Goal: Task Accomplishment & Management: Complete application form

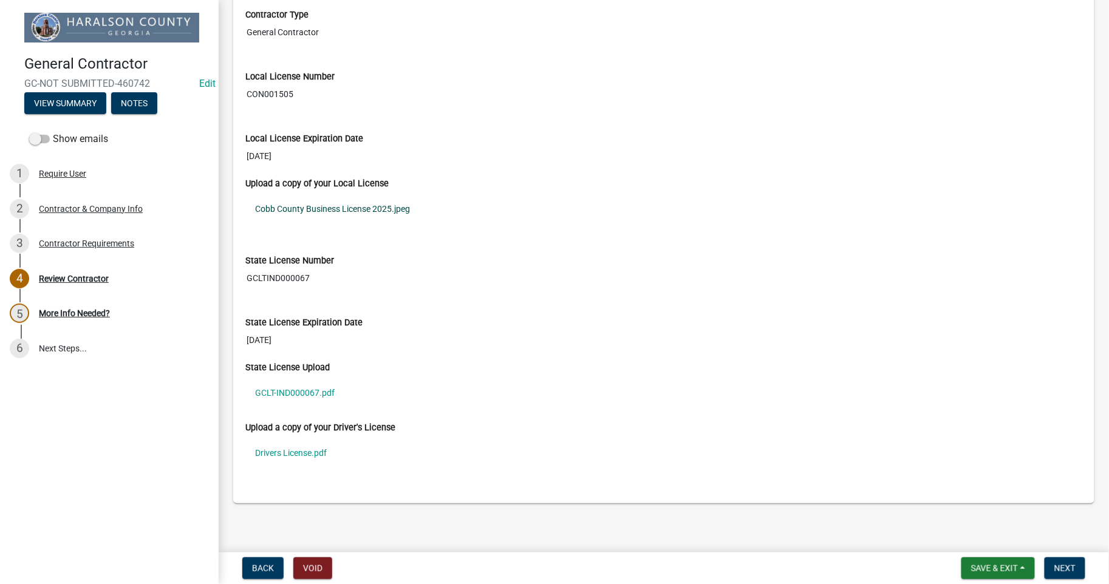
scroll to position [1084, 0]
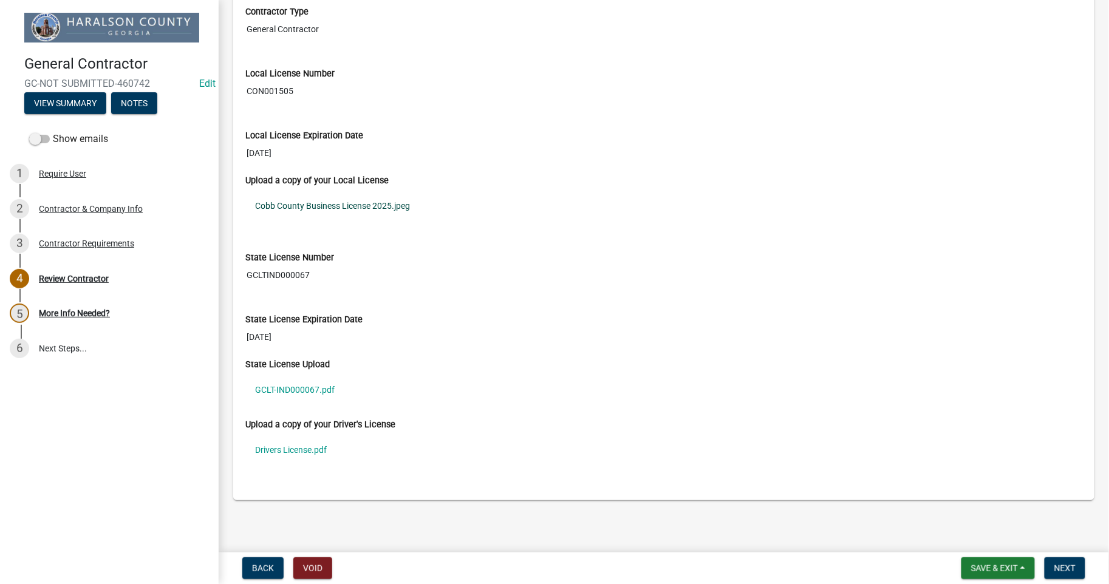
click at [338, 209] on link "Cobb County Business License 2025.jpeg" at bounding box center [663, 206] width 837 height 28
click at [271, 387] on link "GCLT-IND000067.pdf" at bounding box center [663, 390] width 837 height 28
click at [300, 456] on link "Drivers License.pdf" at bounding box center [663, 450] width 837 height 28
click at [1066, 571] on span "Next" at bounding box center [1064, 569] width 21 height 10
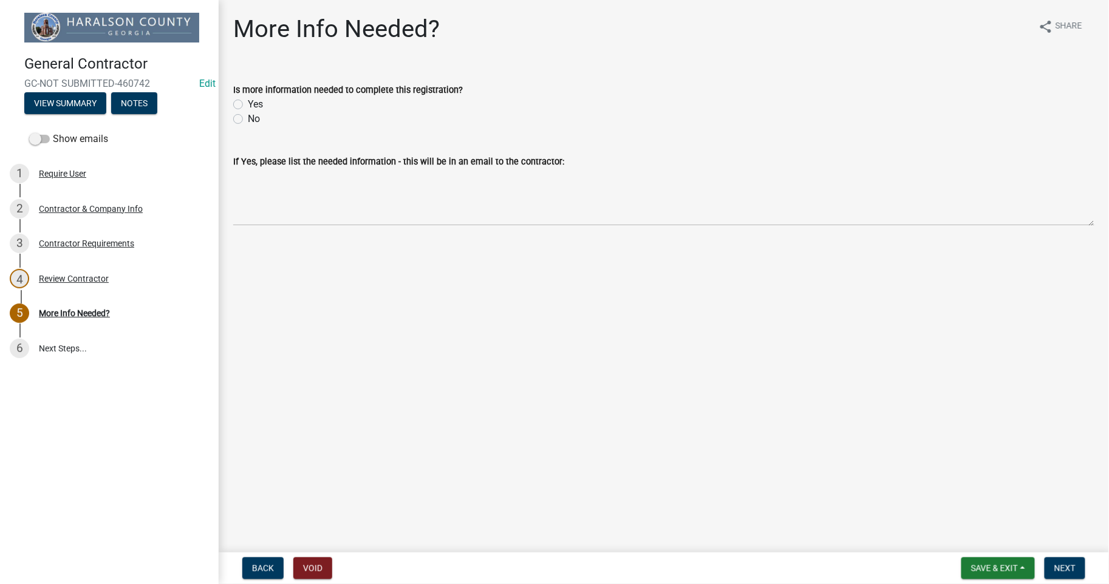
click at [248, 117] on label "No" at bounding box center [254, 119] width 12 height 15
click at [248, 117] on input "No" at bounding box center [252, 116] width 8 height 8
radio input "true"
click at [1068, 568] on span "Next" at bounding box center [1064, 569] width 21 height 10
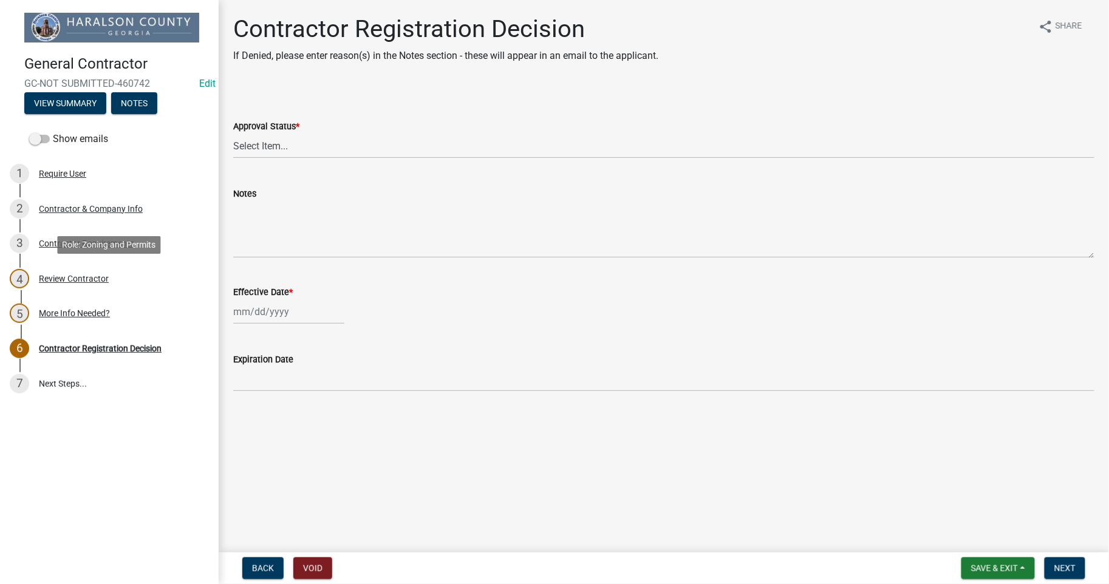
click at [81, 281] on div "Review Contractor" at bounding box center [74, 278] width 70 height 9
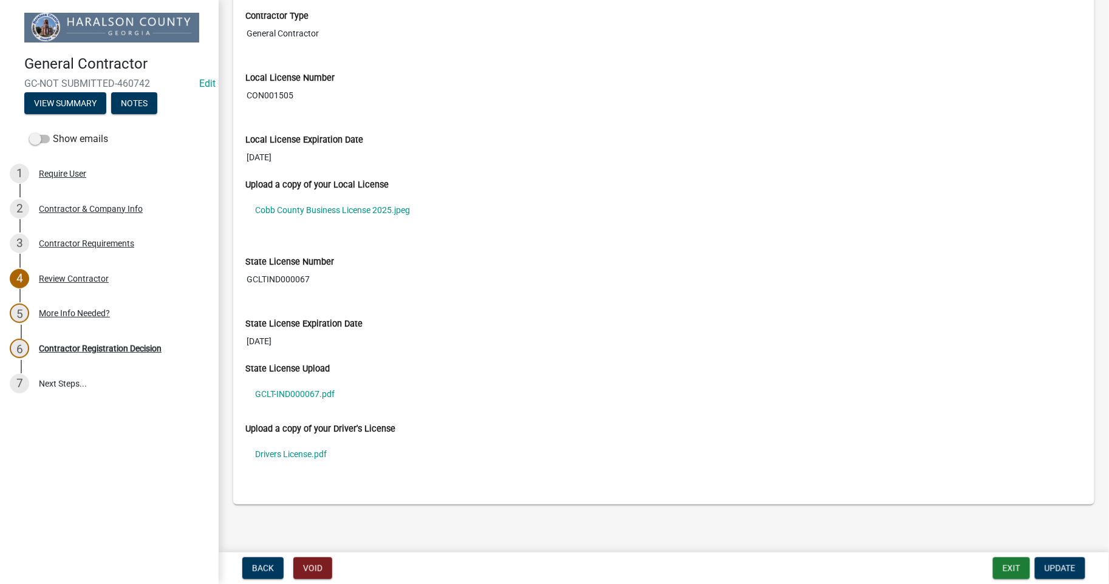
scroll to position [1079, 0]
click at [288, 395] on link "GCLT-IND000067.pdf" at bounding box center [663, 394] width 837 height 28
click at [76, 349] on div "Contractor Registration Decision" at bounding box center [100, 348] width 123 height 9
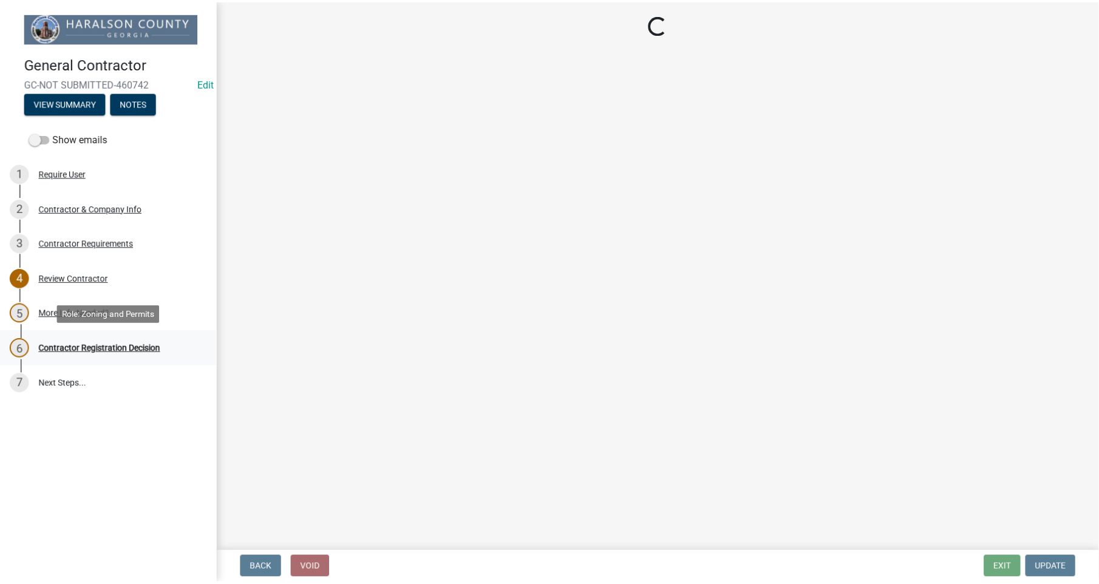
scroll to position [0, 0]
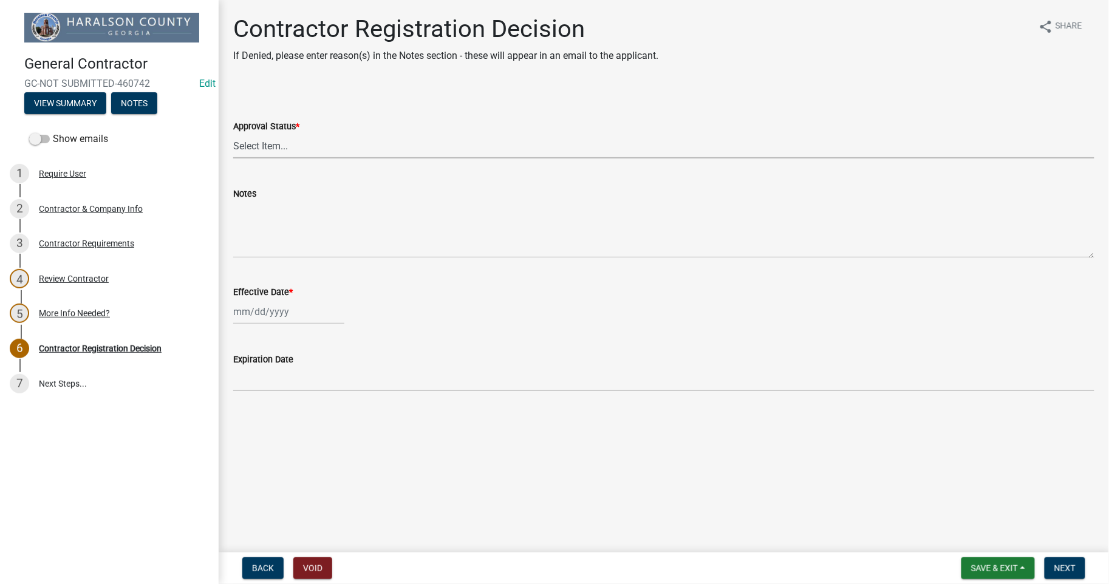
click at [240, 147] on select "Select Item... Approved Denied" at bounding box center [663, 146] width 861 height 25
click at [233, 134] on select "Select Item... Approved Denied" at bounding box center [663, 146] width 861 height 25
select select "4b86b809-39dd-4c68-9f3d-fdb3e7050482"
select select "8"
select select "2025"
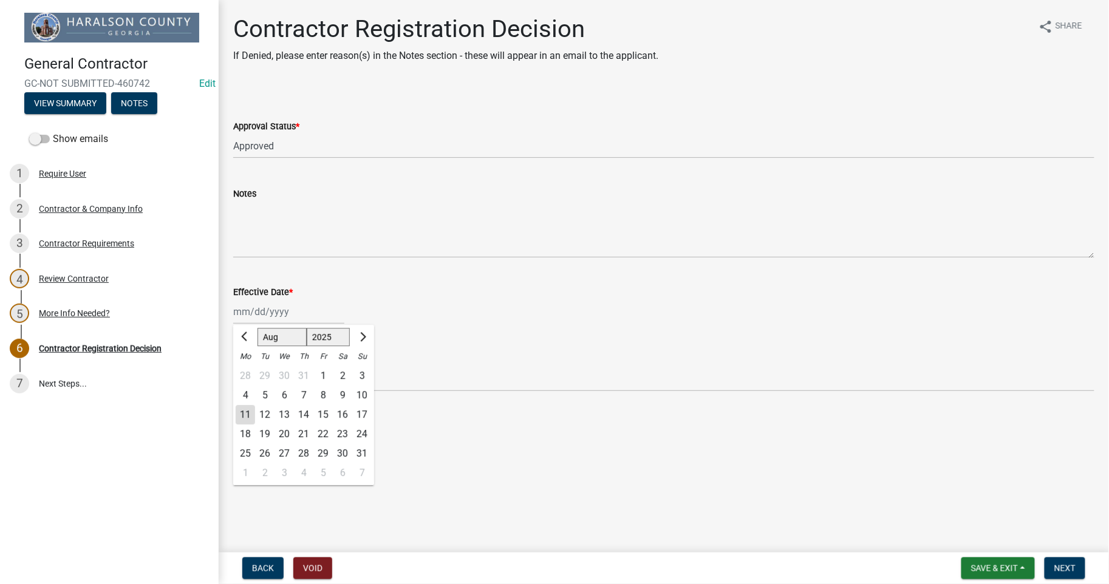
click at [259, 314] on div "[PERSON_NAME] Feb Mar Apr [PERSON_NAME][DATE] Oct Nov [DATE] 1526 1527 1528 152…" at bounding box center [288, 311] width 111 height 25
click at [246, 414] on div "11" at bounding box center [245, 414] width 19 height 19
type input "[DATE]"
click at [1077, 565] on button "Next" at bounding box center [1065, 568] width 41 height 22
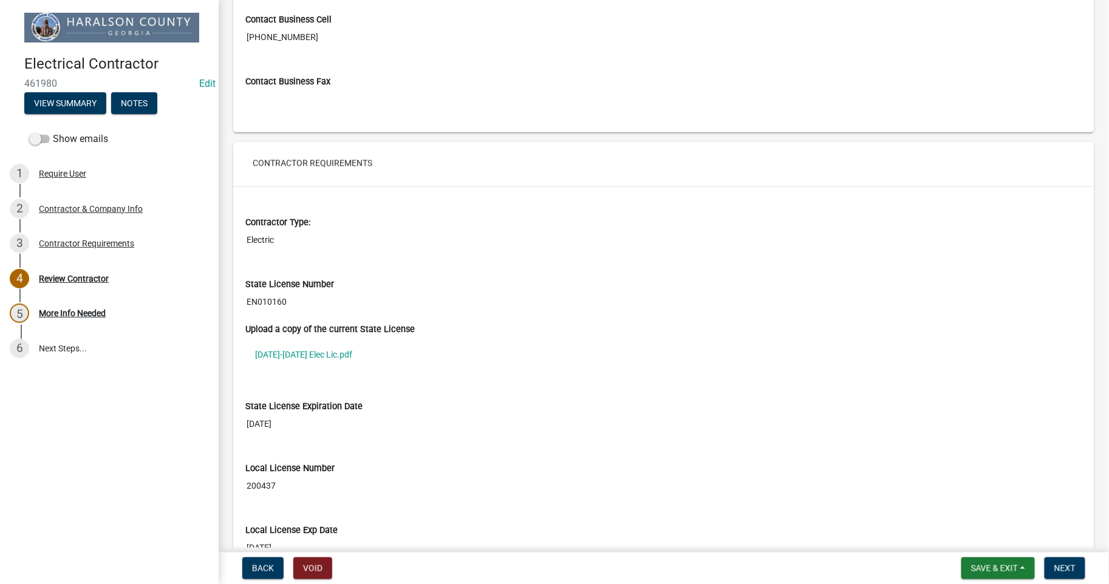
scroll to position [990, 0]
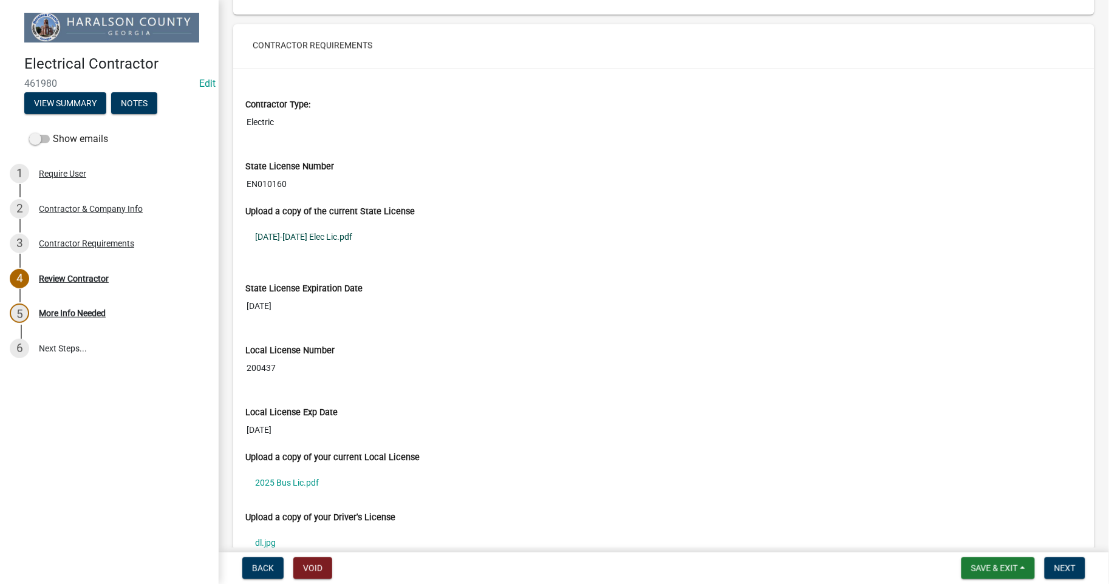
click at [301, 236] on link "[DATE]-[DATE] Elec Lic.pdf" at bounding box center [663, 237] width 837 height 28
click at [296, 488] on link "2025 Bus Lic.pdf" at bounding box center [663, 483] width 837 height 28
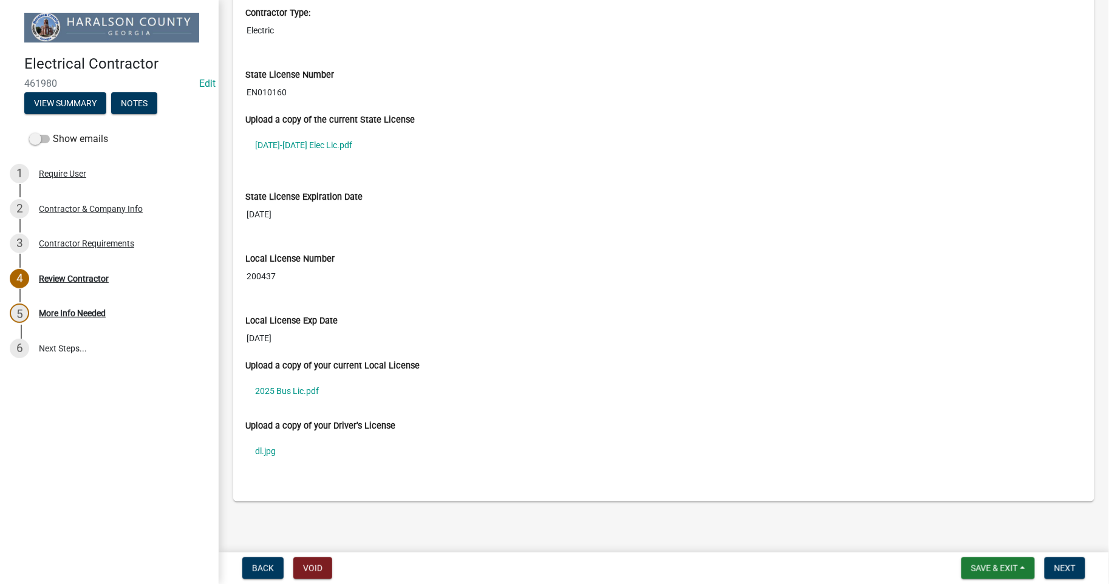
scroll to position [1084, 0]
click at [270, 450] on link "dl.jpg" at bounding box center [663, 450] width 837 height 28
click at [1072, 571] on span "Next" at bounding box center [1064, 569] width 21 height 10
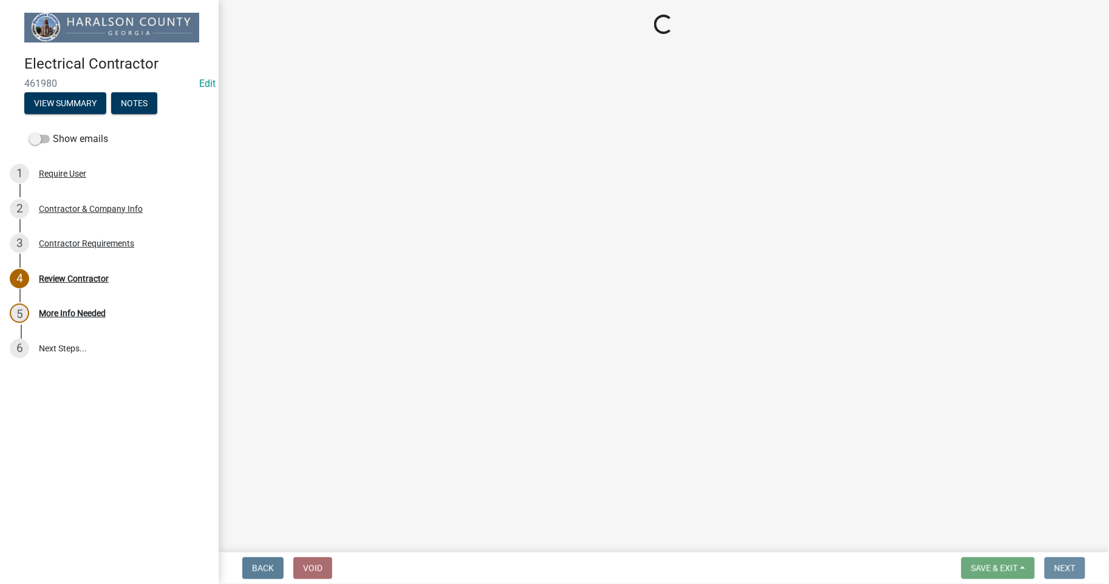
scroll to position [0, 0]
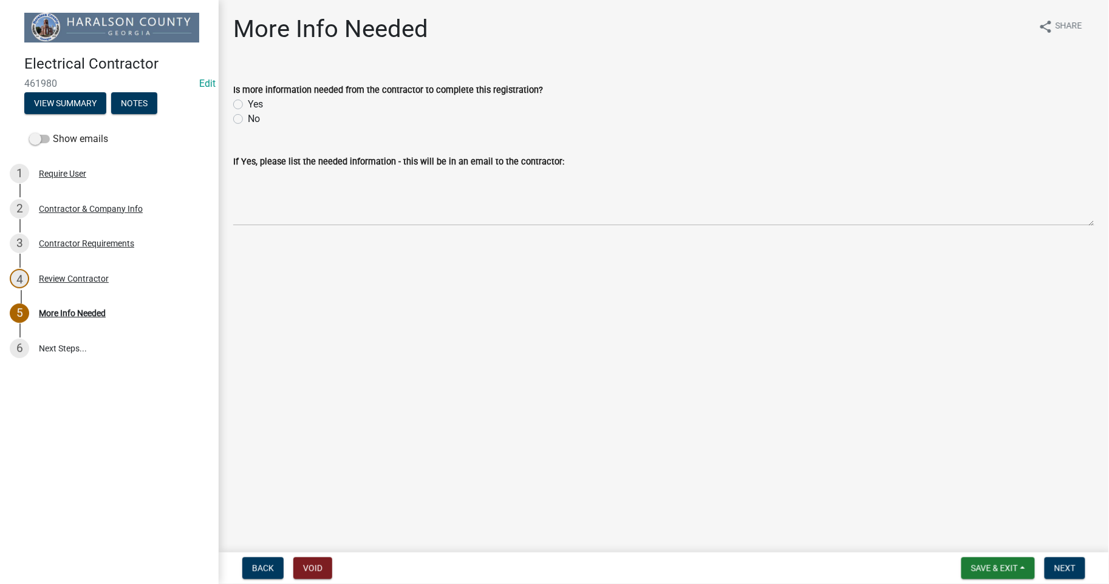
click at [248, 117] on label "No" at bounding box center [254, 119] width 12 height 15
click at [248, 117] on input "No" at bounding box center [252, 116] width 8 height 8
radio input "true"
click at [1065, 573] on button "Next" at bounding box center [1065, 568] width 41 height 22
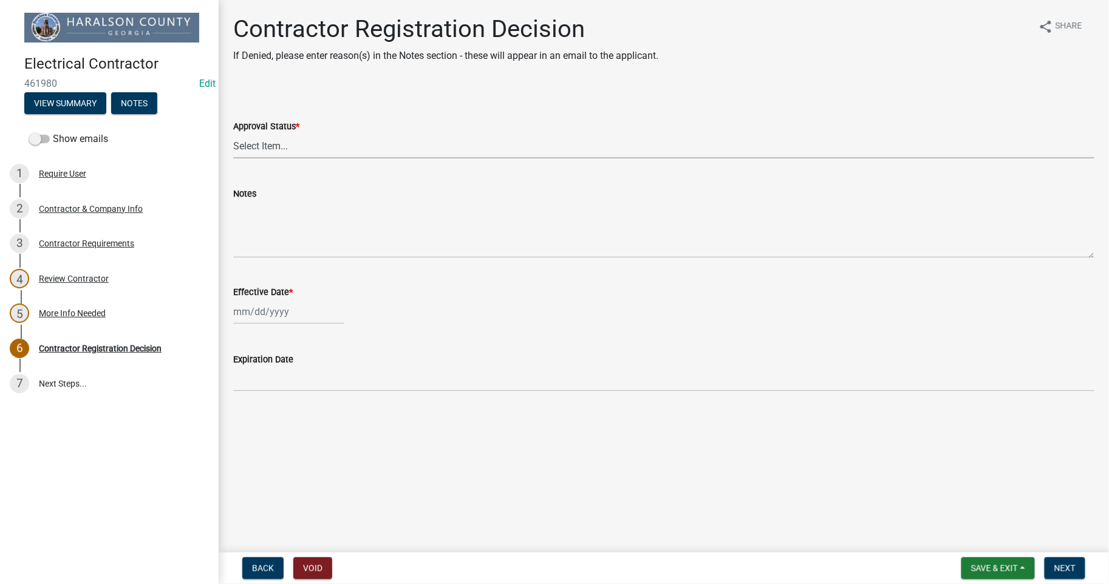
click at [255, 146] on select "Select Item... Approved Denied" at bounding box center [663, 146] width 861 height 25
click at [233, 134] on select "Select Item... Approved Denied" at bounding box center [663, 146] width 861 height 25
select select "4b86b809-39dd-4c68-9f3d-fdb3e7050482"
select select "8"
select select "2025"
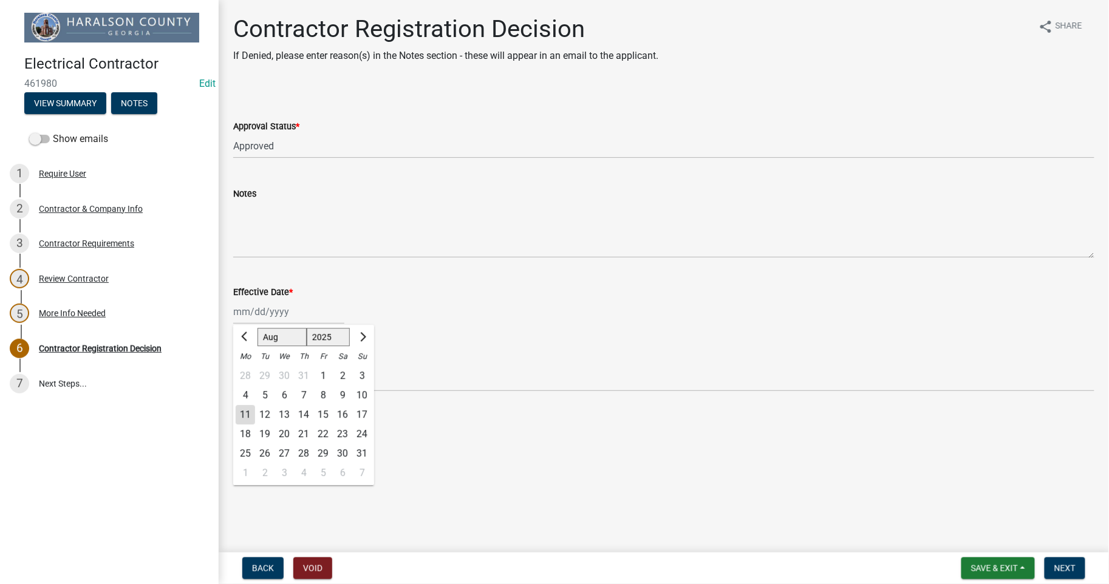
click at [270, 315] on div "[PERSON_NAME] Feb Mar Apr [PERSON_NAME][DATE] Oct Nov [DATE] 1526 1527 1528 152…" at bounding box center [288, 311] width 111 height 25
click at [245, 415] on div "11" at bounding box center [245, 414] width 19 height 19
type input "[DATE]"
click at [1077, 565] on button "Next" at bounding box center [1065, 568] width 41 height 22
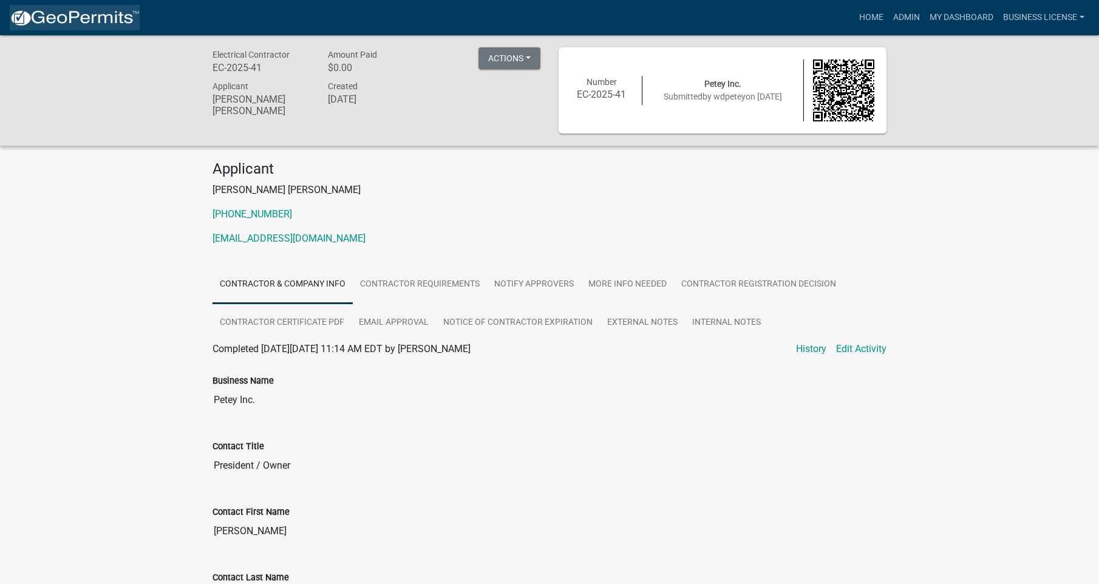
click at [59, 13] on img at bounding box center [75, 18] width 130 height 18
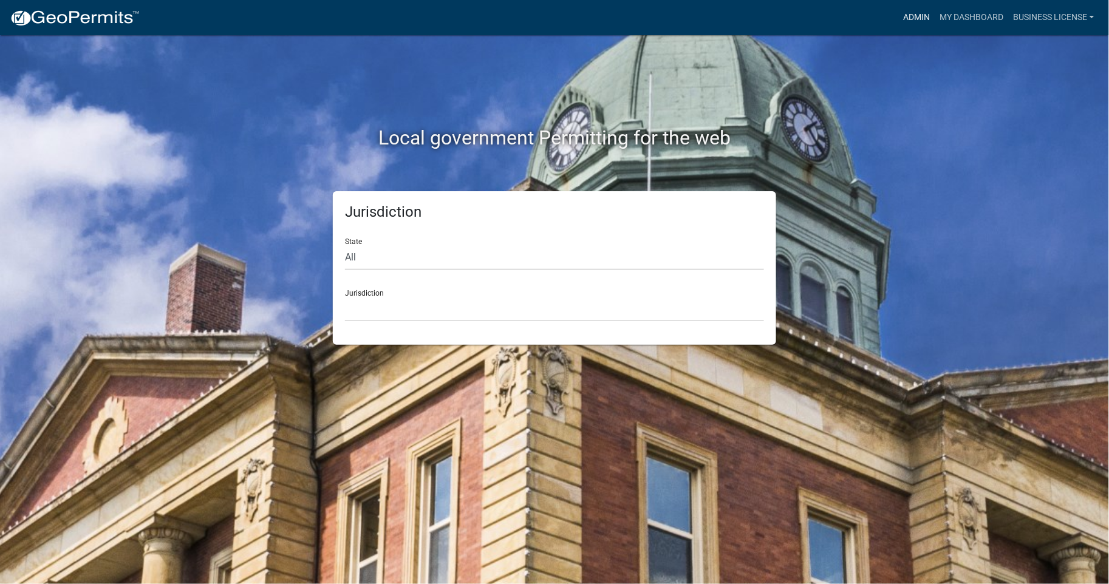
click at [921, 16] on link "Admin" at bounding box center [916, 17] width 36 height 23
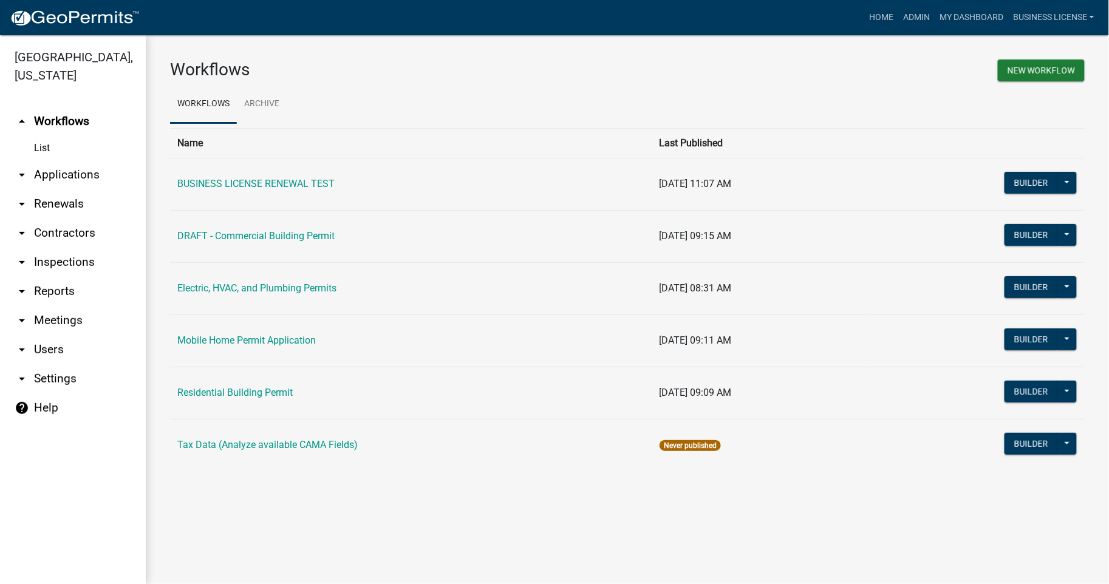
click at [63, 178] on link "arrow_drop_down Applications" at bounding box center [73, 174] width 146 height 29
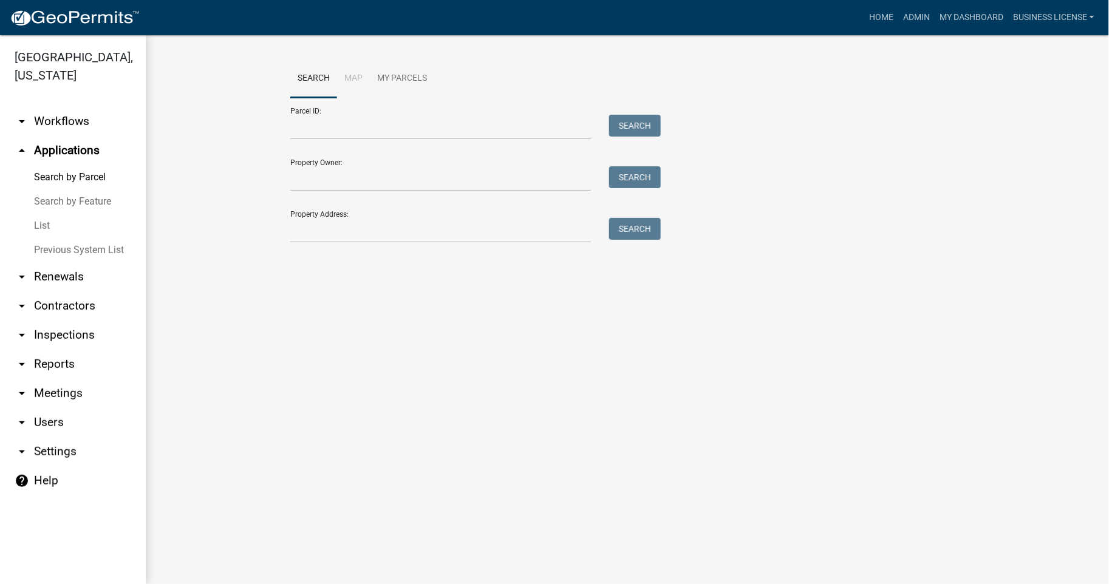
click at [49, 221] on link "List" at bounding box center [73, 226] width 146 height 24
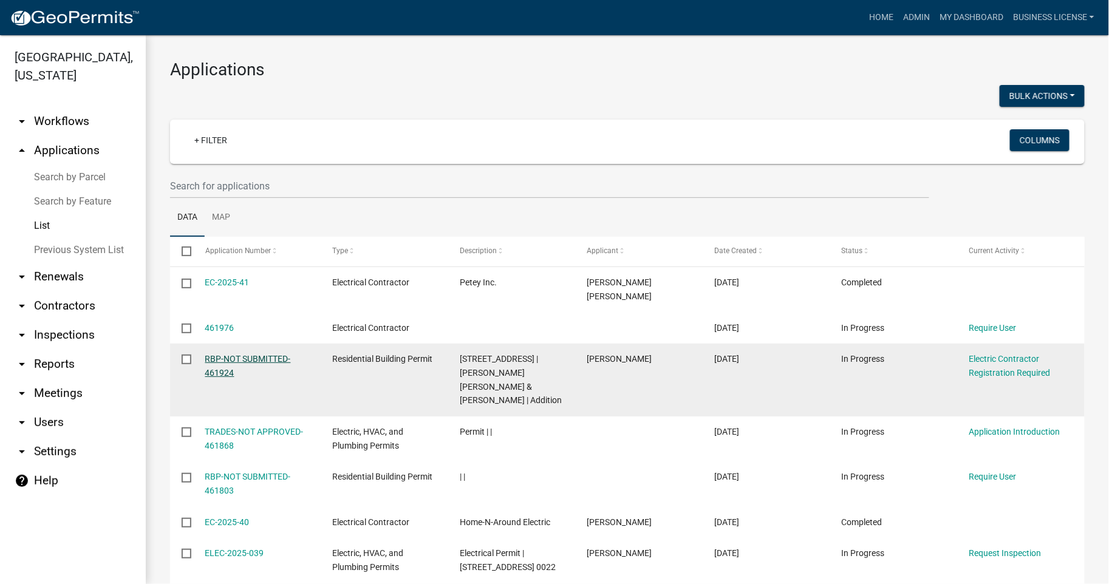
click at [239, 354] on link "RBP-NOT SUBMITTED-461924" at bounding box center [248, 366] width 86 height 24
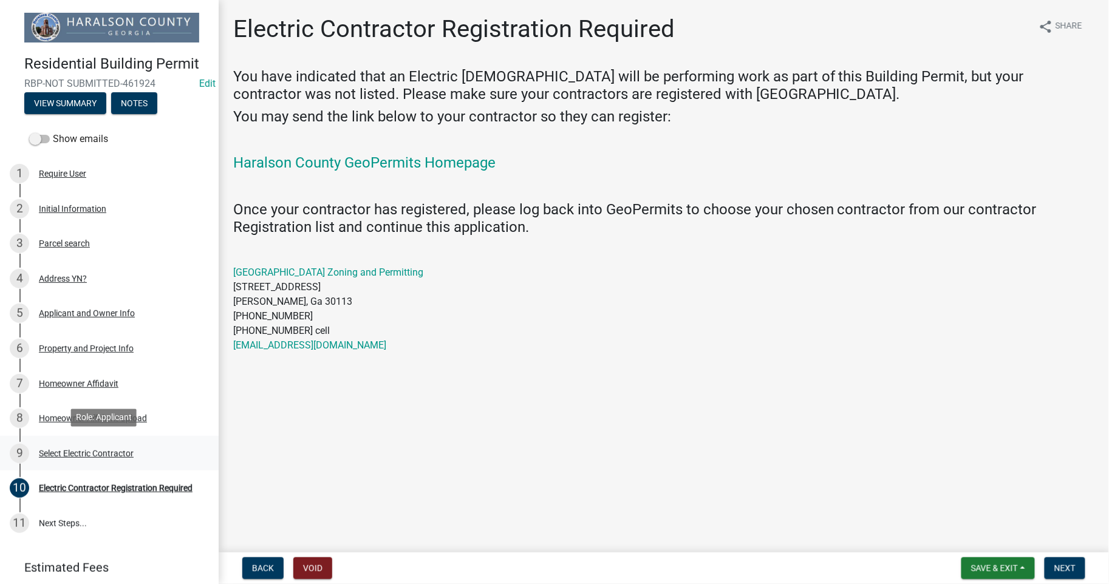
click at [74, 451] on div "Select Electric Contractor" at bounding box center [86, 453] width 95 height 9
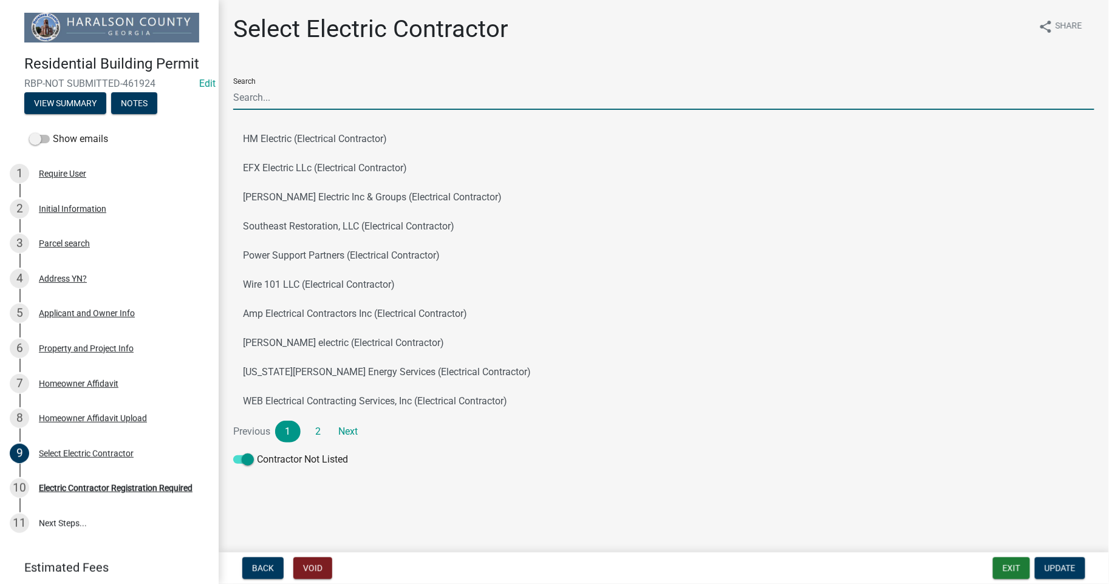
click at [283, 94] on input "Search" at bounding box center [663, 97] width 861 height 25
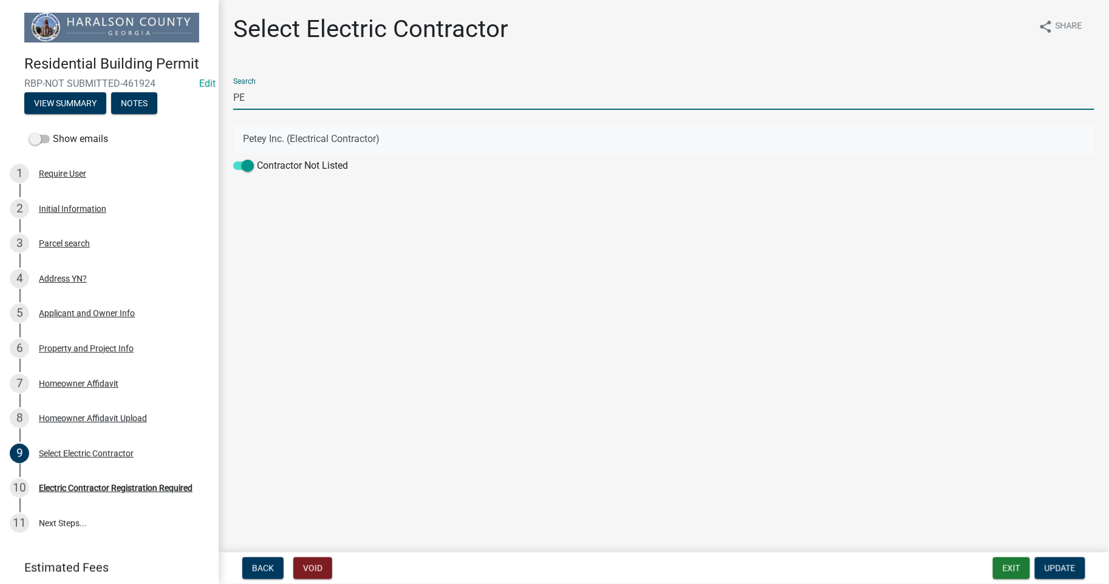
type input "PE"
click at [306, 140] on button "Petey Inc. (Electrical Contractor)" at bounding box center [663, 138] width 861 height 29
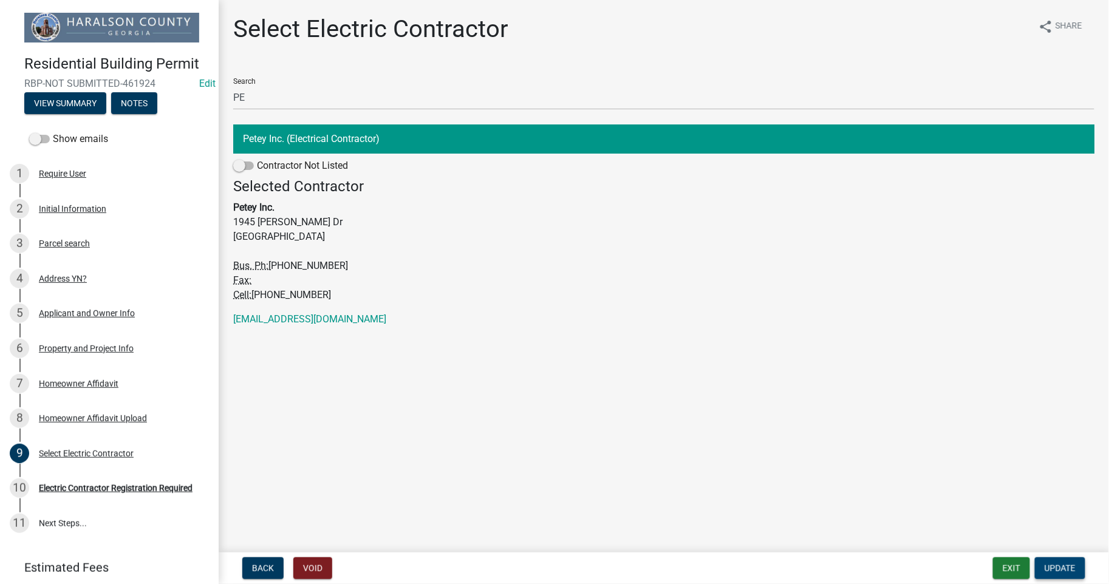
click at [1058, 571] on span "Update" at bounding box center [1060, 569] width 31 height 10
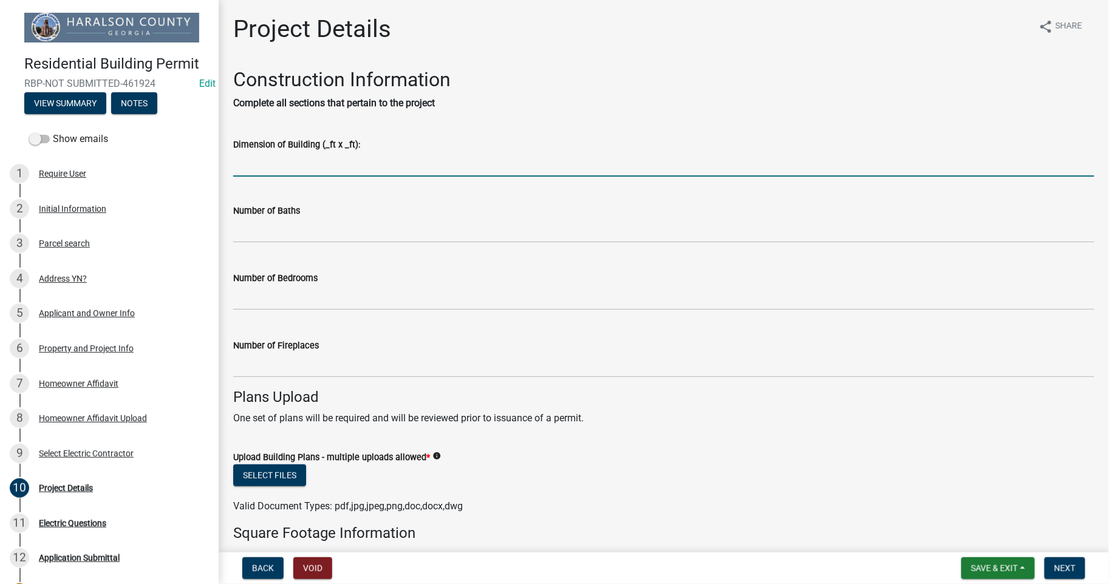
click at [326, 166] on input "Dimension of Building (_ft x _ft):" at bounding box center [663, 164] width 861 height 25
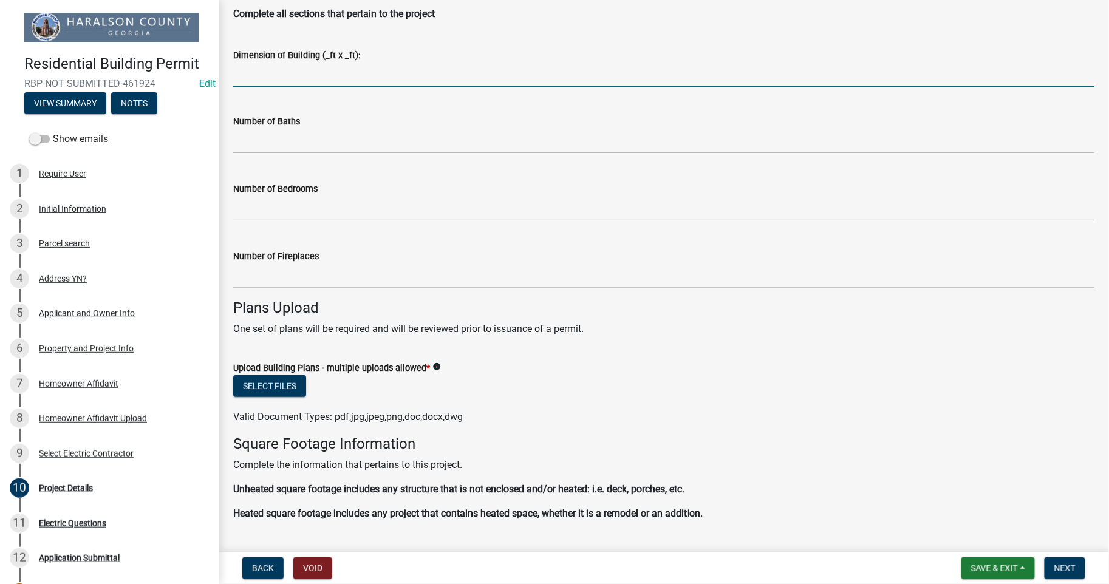
click at [350, 78] on input "Dimension of Building (_ft x _ft):" at bounding box center [663, 75] width 861 height 25
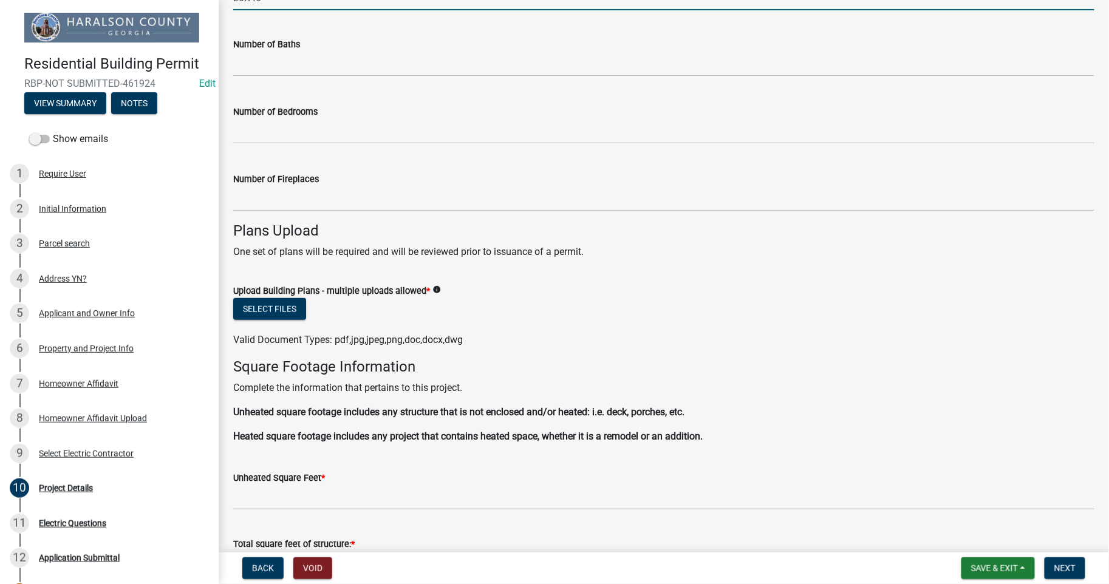
scroll to position [270, 0]
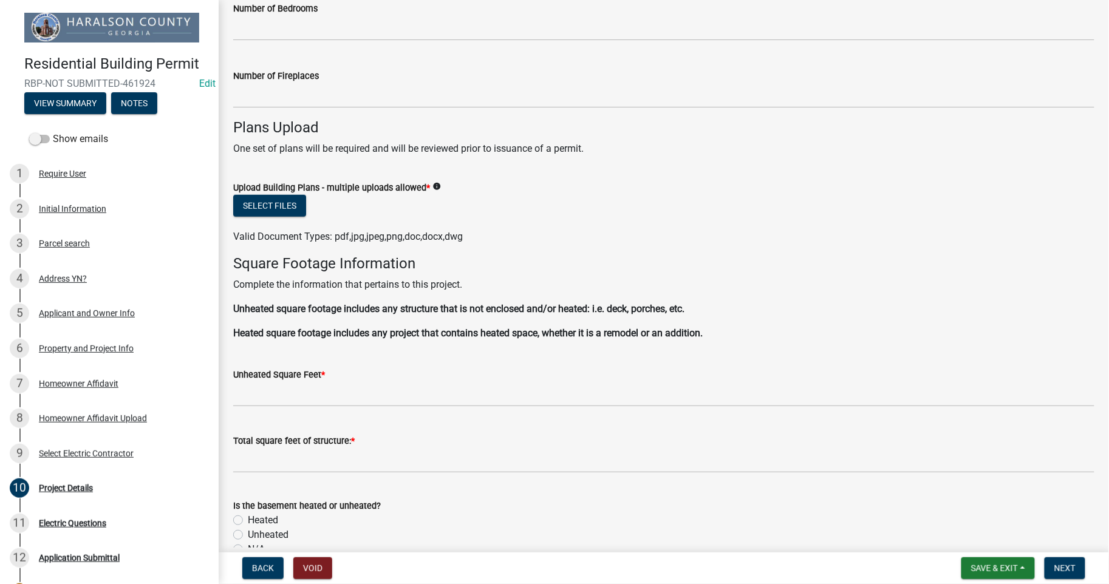
type input "20X40"
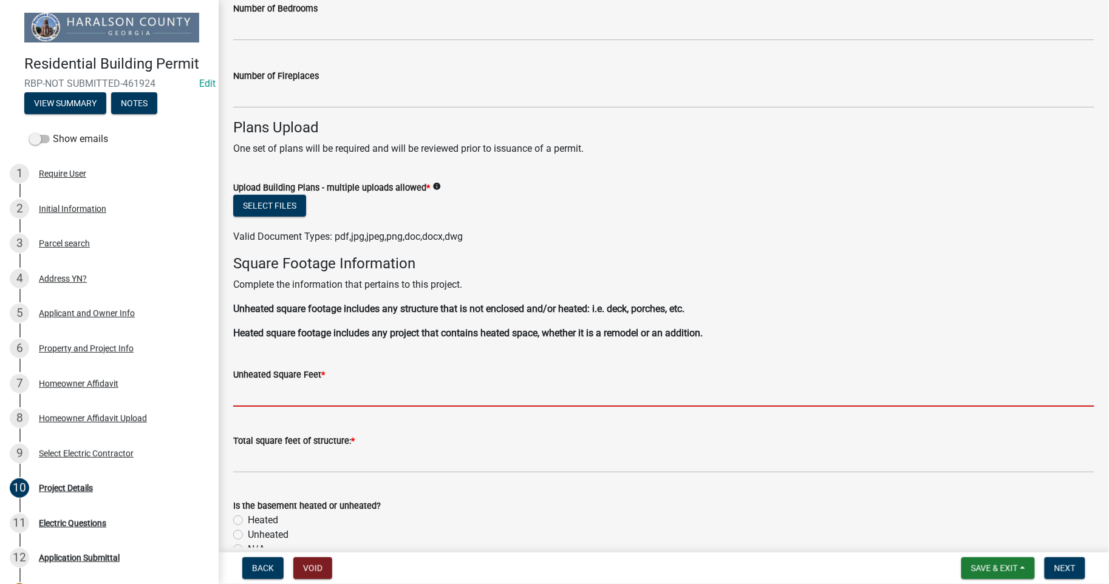
click at [329, 398] on input "Unheated Square Feet *" at bounding box center [663, 394] width 861 height 25
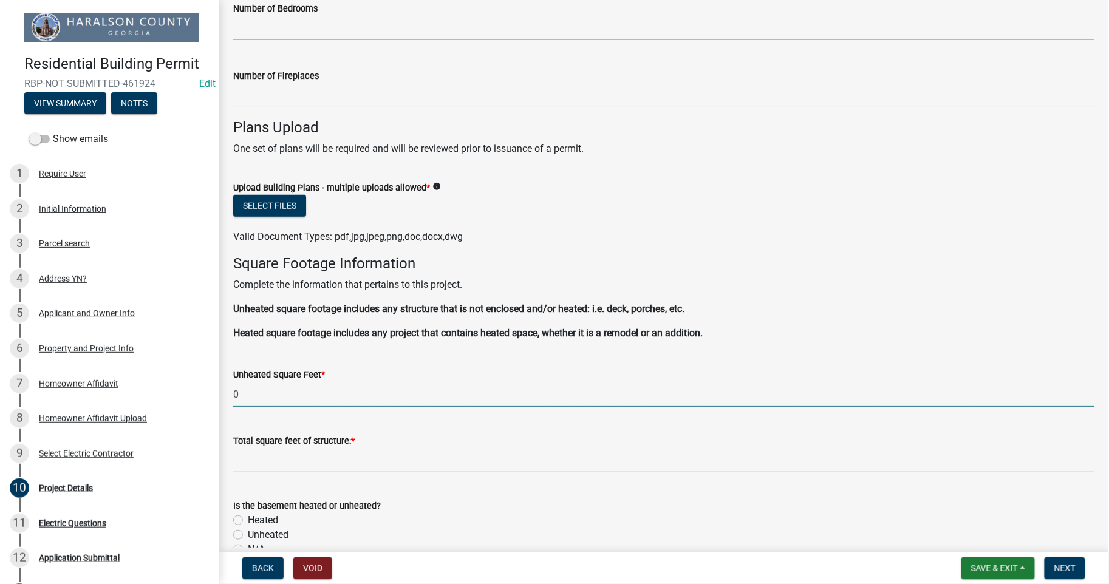
type input "0"
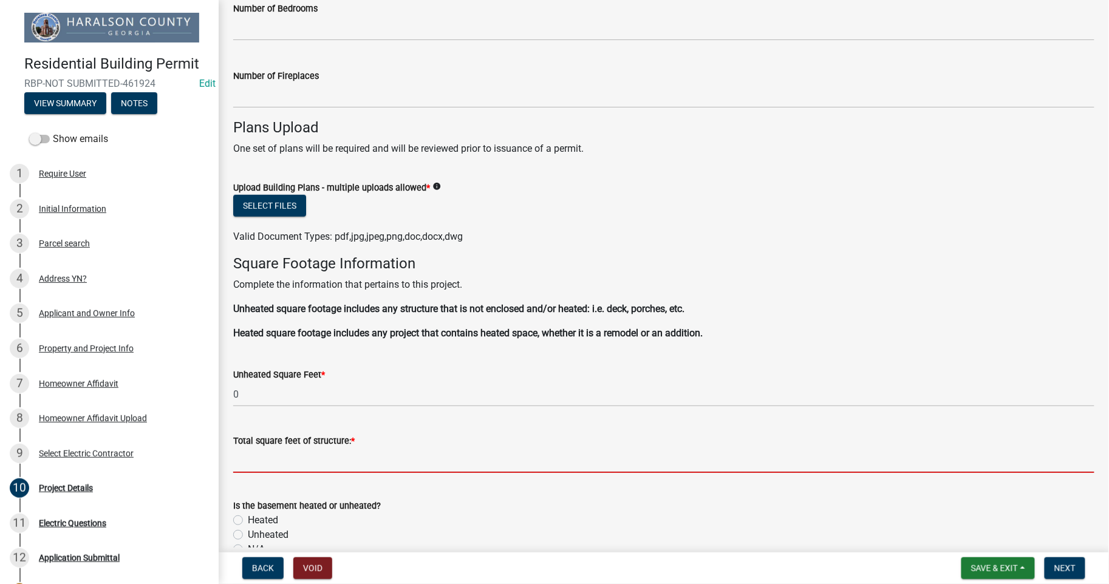
click at [315, 468] on input "text" at bounding box center [663, 460] width 861 height 25
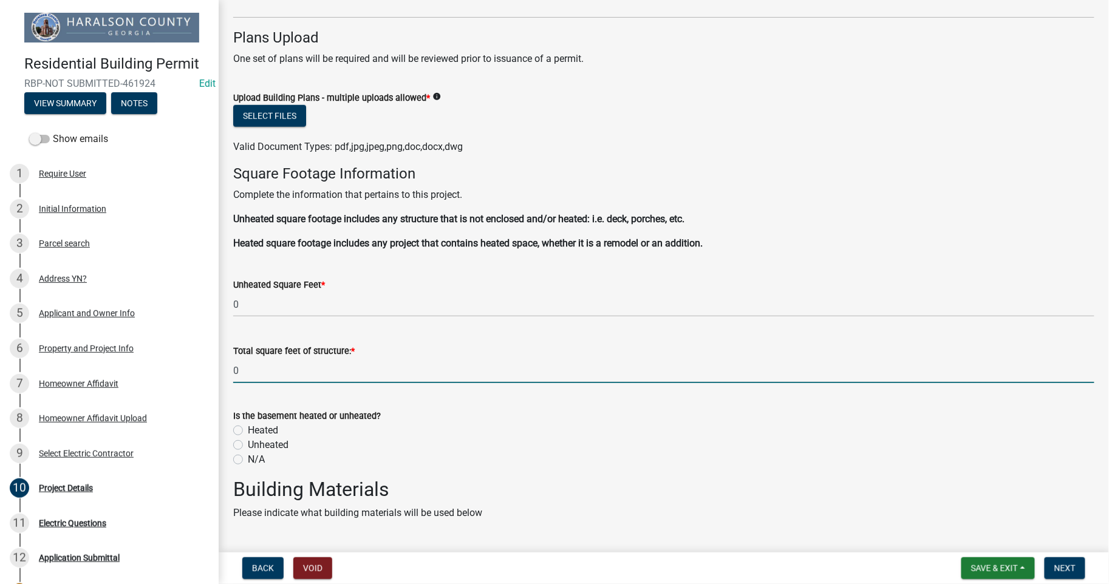
scroll to position [629, 0]
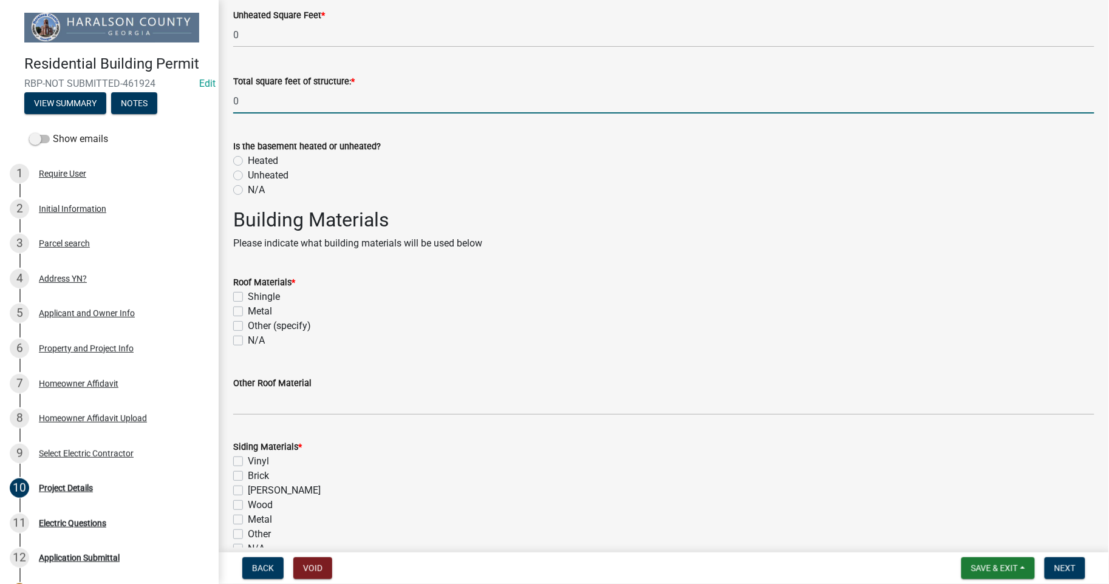
type input "0"
click at [232, 189] on div "Is the basement heated or unheated? Heated Unheated N/A" at bounding box center [663, 160] width 879 height 73
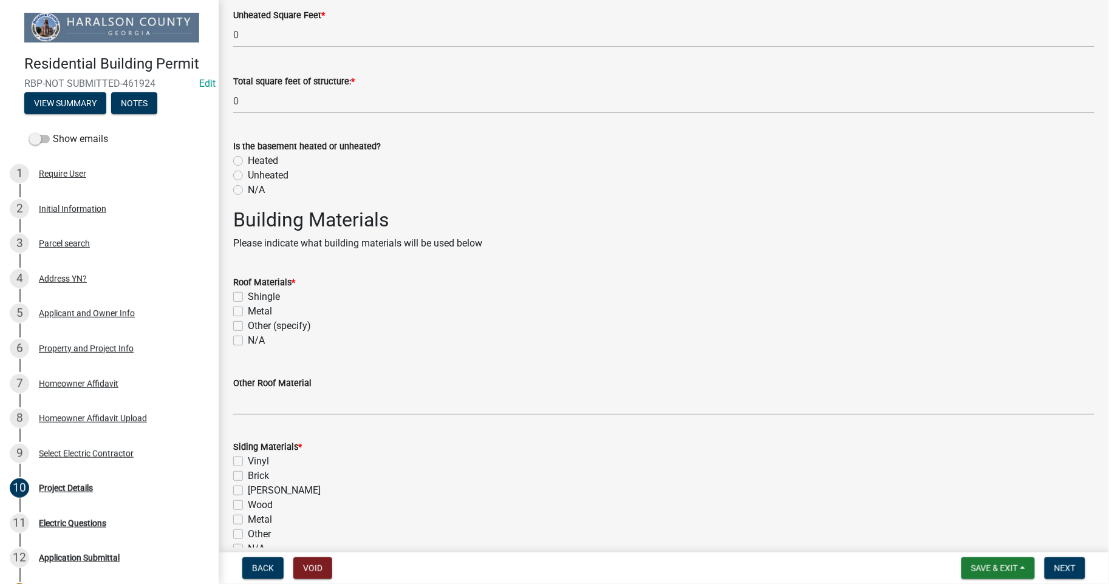
click at [248, 190] on label "N/A" at bounding box center [256, 190] width 17 height 15
click at [248, 190] on input "N/A" at bounding box center [252, 187] width 8 height 8
radio input "true"
click at [248, 337] on label "N/A" at bounding box center [256, 340] width 17 height 15
click at [248, 337] on input "N/A" at bounding box center [252, 337] width 8 height 8
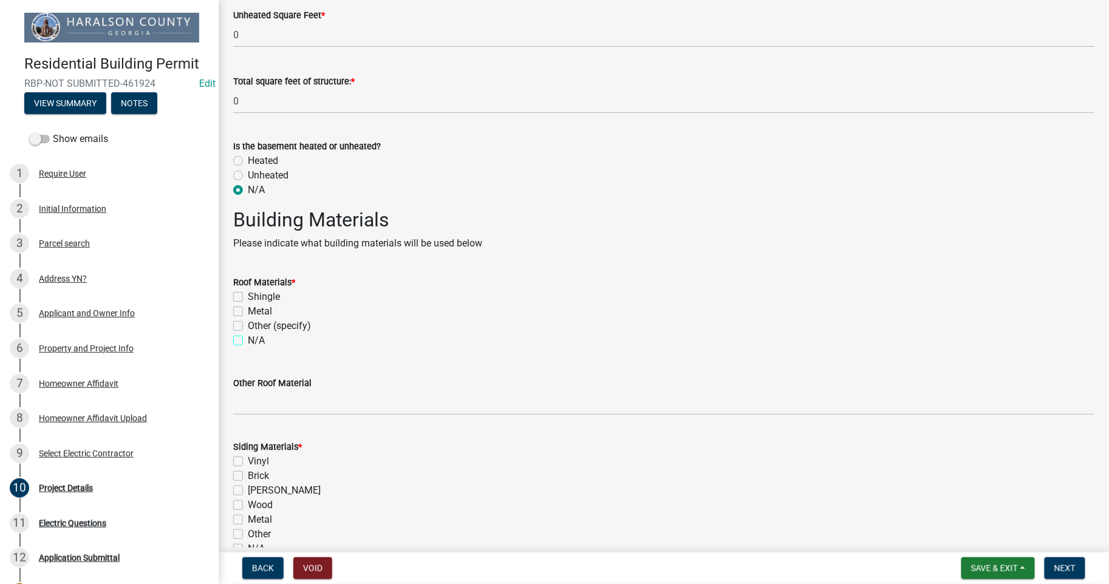
checkbox input "true"
checkbox input "false"
checkbox input "true"
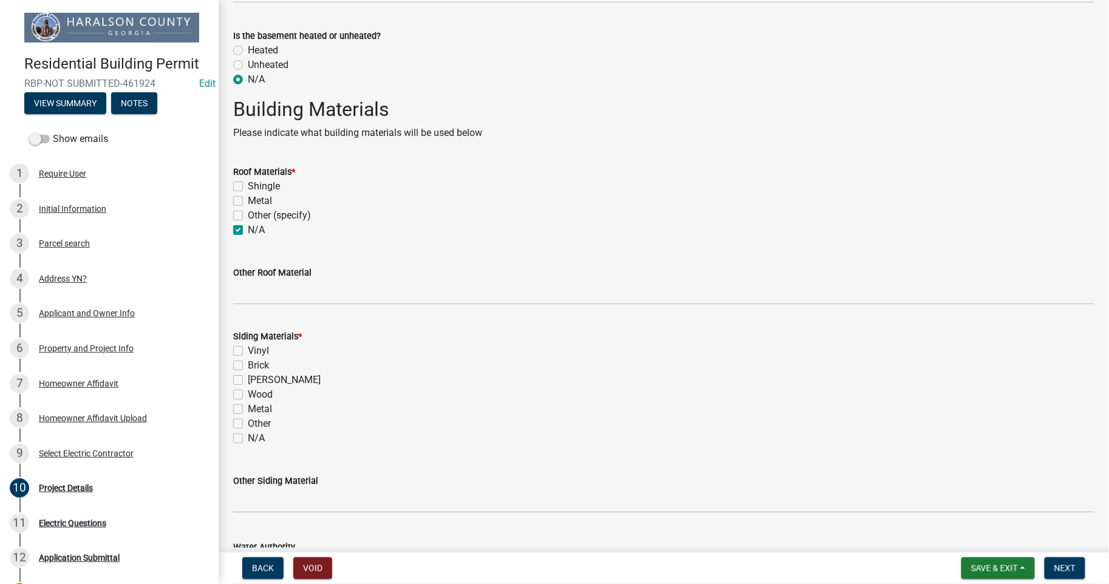
scroll to position [899, 0]
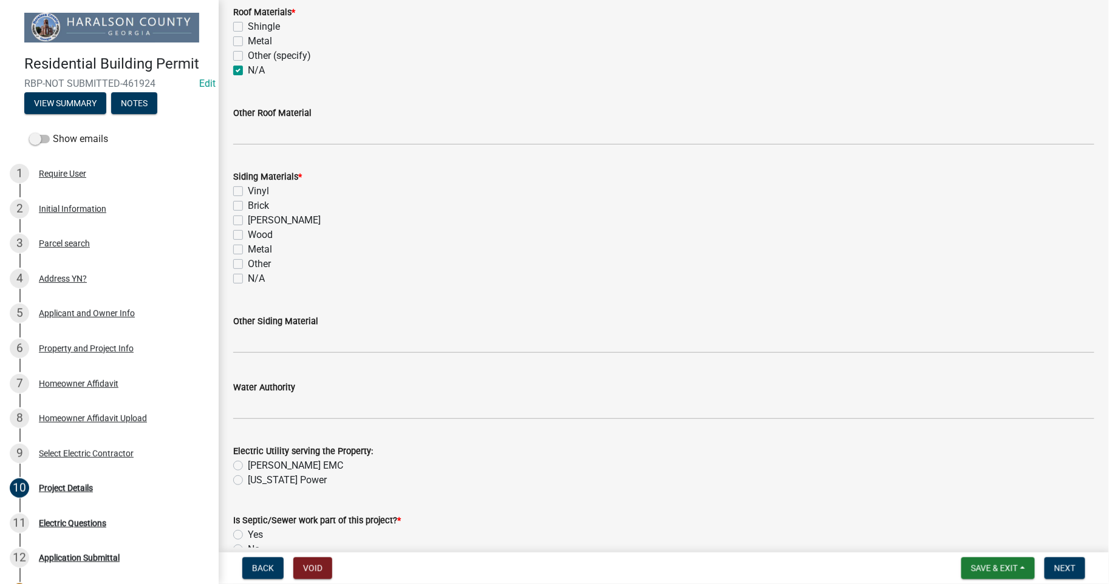
click at [248, 280] on label "N/A" at bounding box center [256, 278] width 17 height 15
click at [248, 279] on input "N/A" at bounding box center [252, 275] width 8 height 8
checkbox input "true"
checkbox input "false"
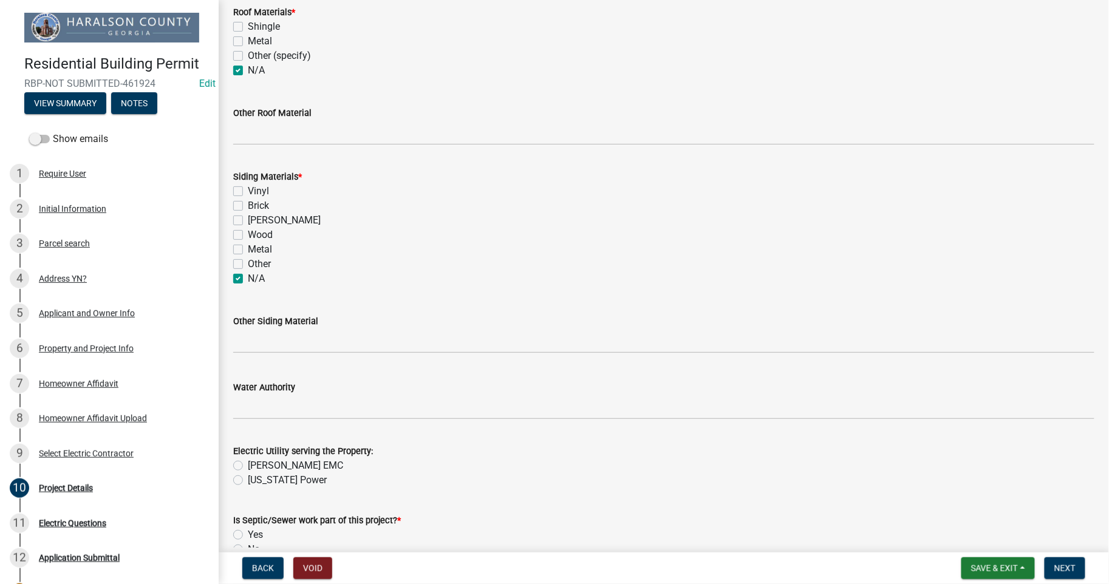
checkbox input "false"
checkbox input "true"
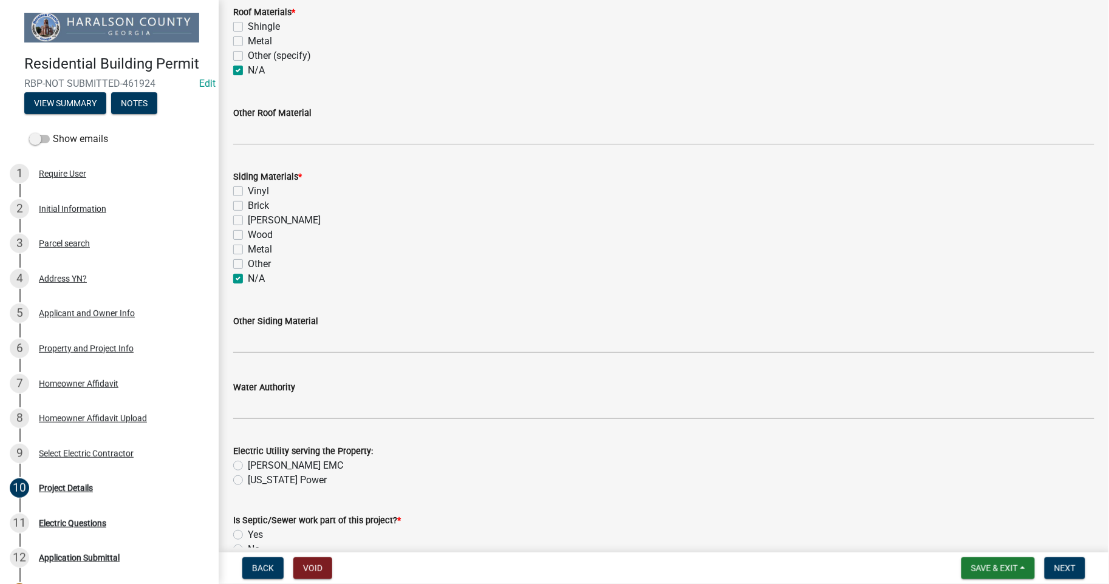
scroll to position [967, 0]
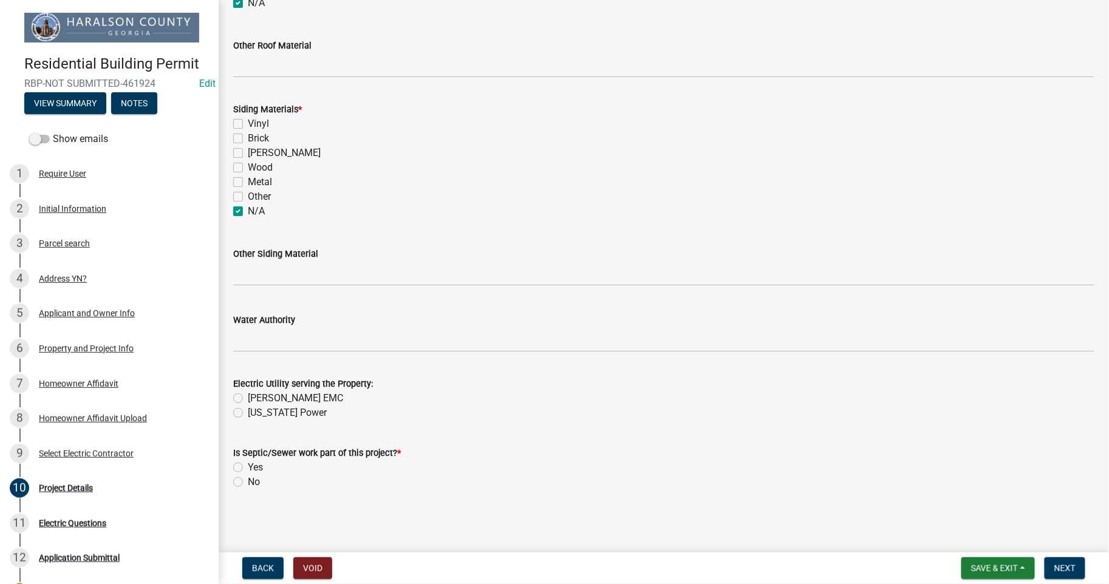
click at [248, 480] on label "No" at bounding box center [254, 482] width 12 height 15
click at [248, 480] on input "No" at bounding box center [252, 479] width 8 height 8
radio input "true"
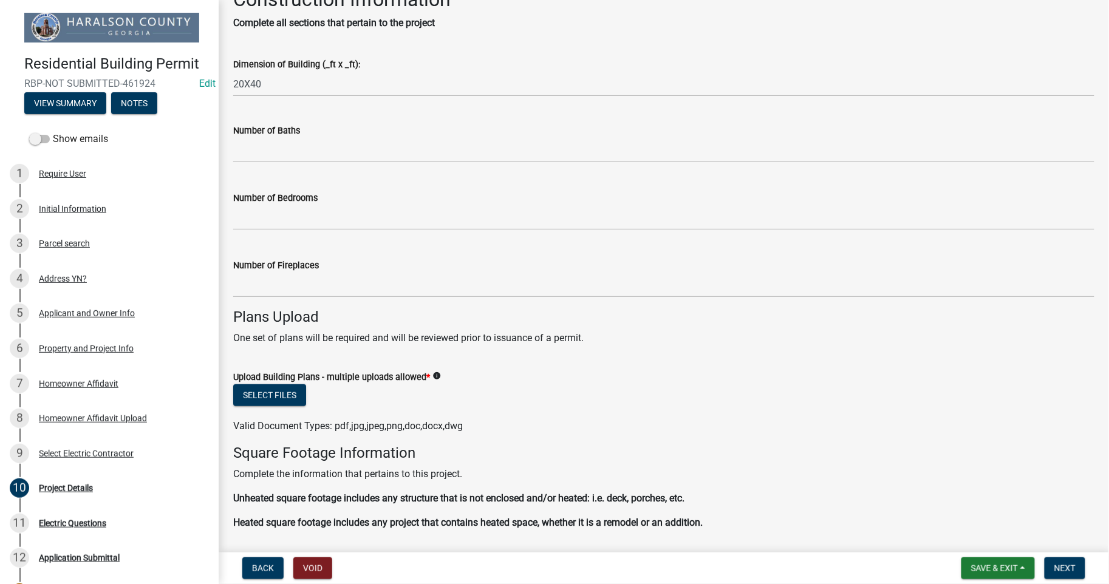
scroll to position [67, 0]
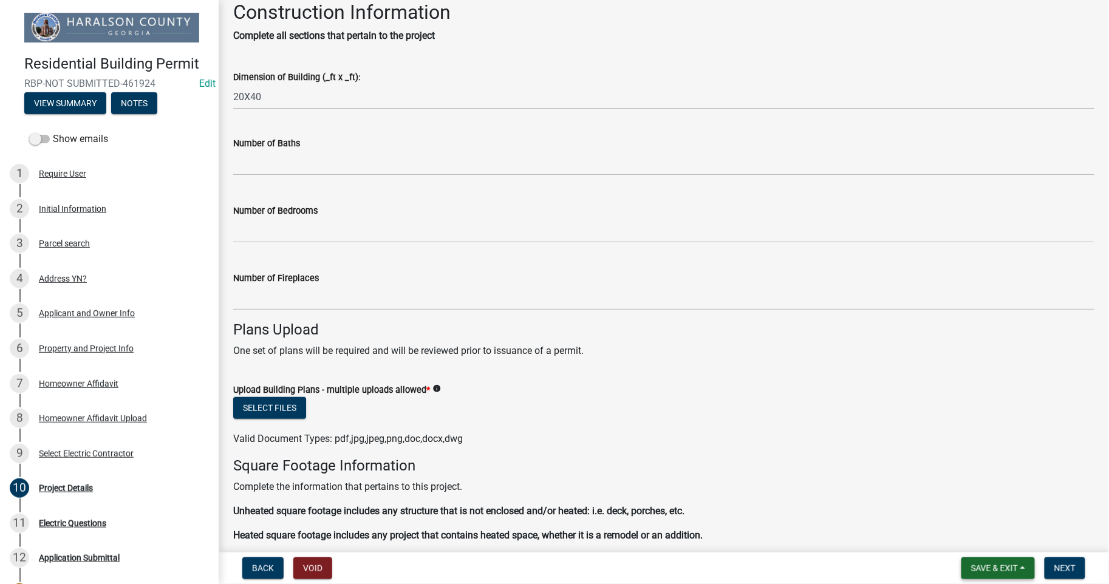
click at [986, 571] on span "Save & Exit" at bounding box center [994, 569] width 47 height 10
click at [980, 534] on button "Save & Exit" at bounding box center [986, 536] width 97 height 29
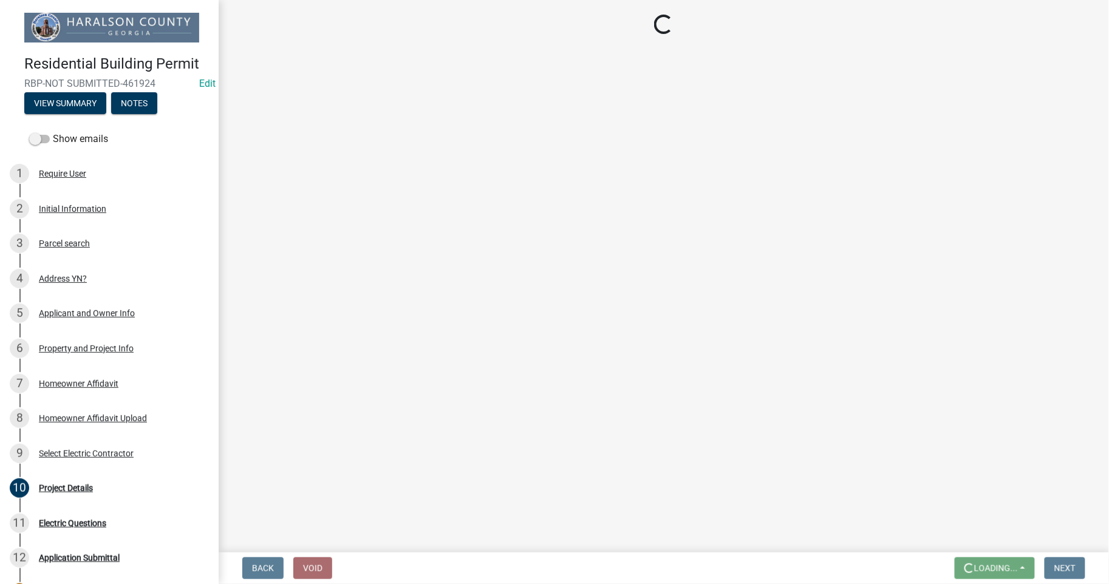
scroll to position [0, 0]
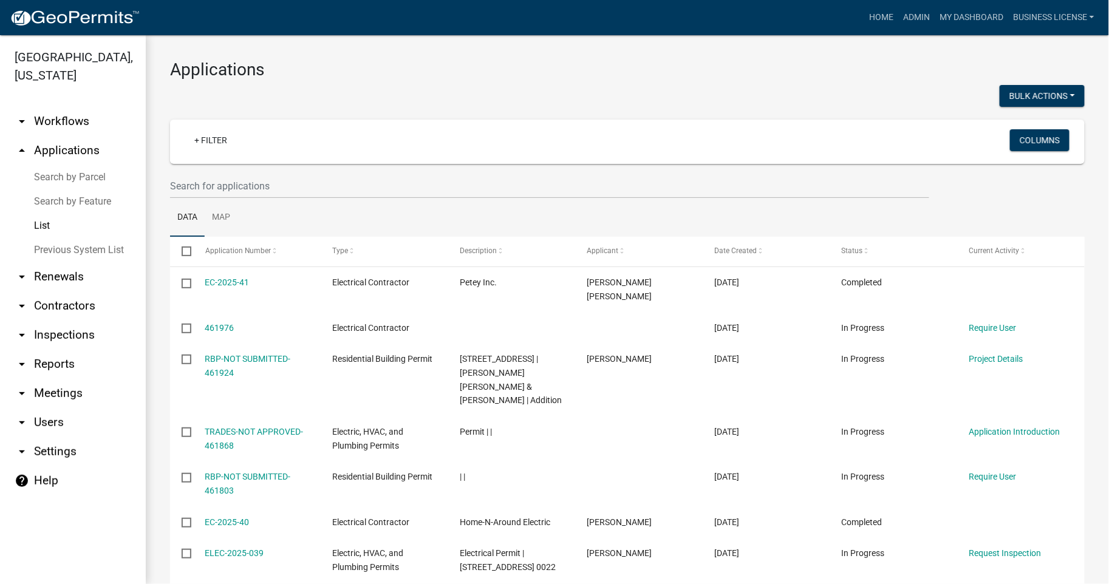
click at [46, 226] on link "List" at bounding box center [73, 226] width 146 height 24
click at [65, 156] on link "arrow_drop_up Applications" at bounding box center [73, 150] width 146 height 29
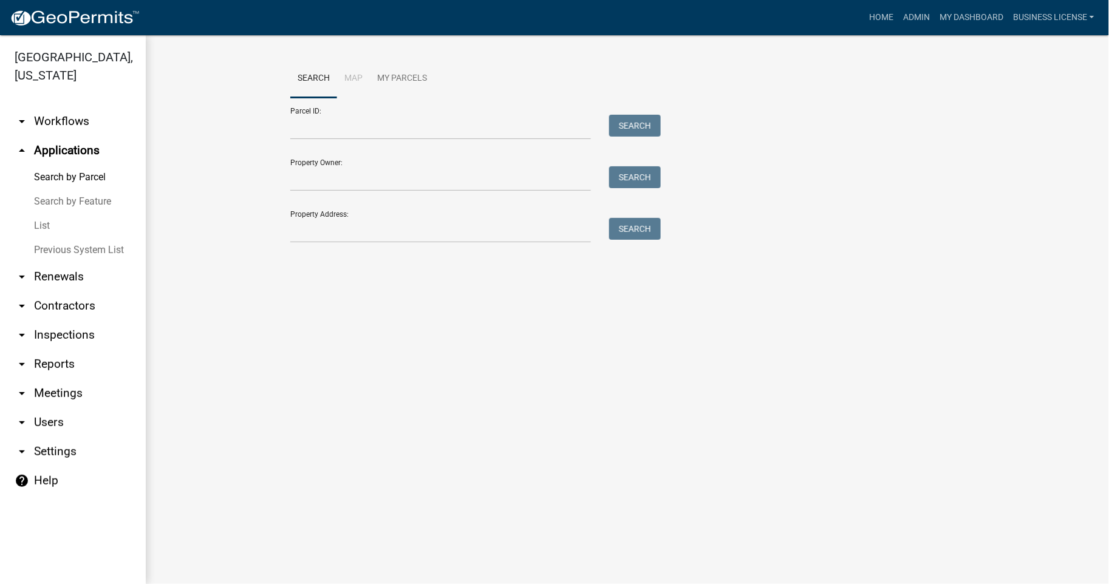
click at [40, 221] on link "List" at bounding box center [73, 226] width 146 height 24
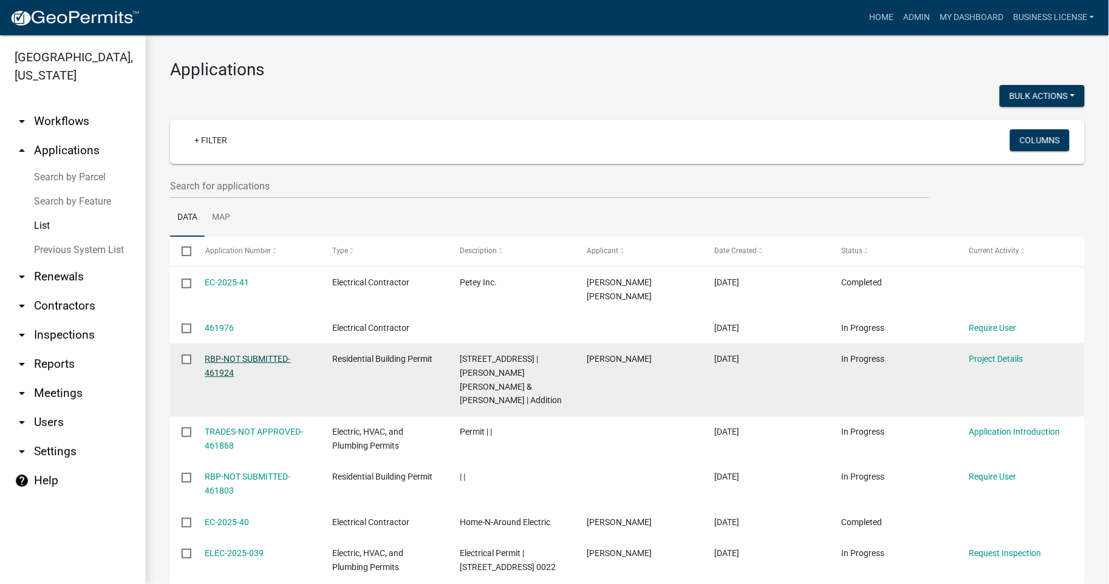
click at [233, 354] on link "RBP-NOT SUBMITTED-461924" at bounding box center [248, 366] width 86 height 24
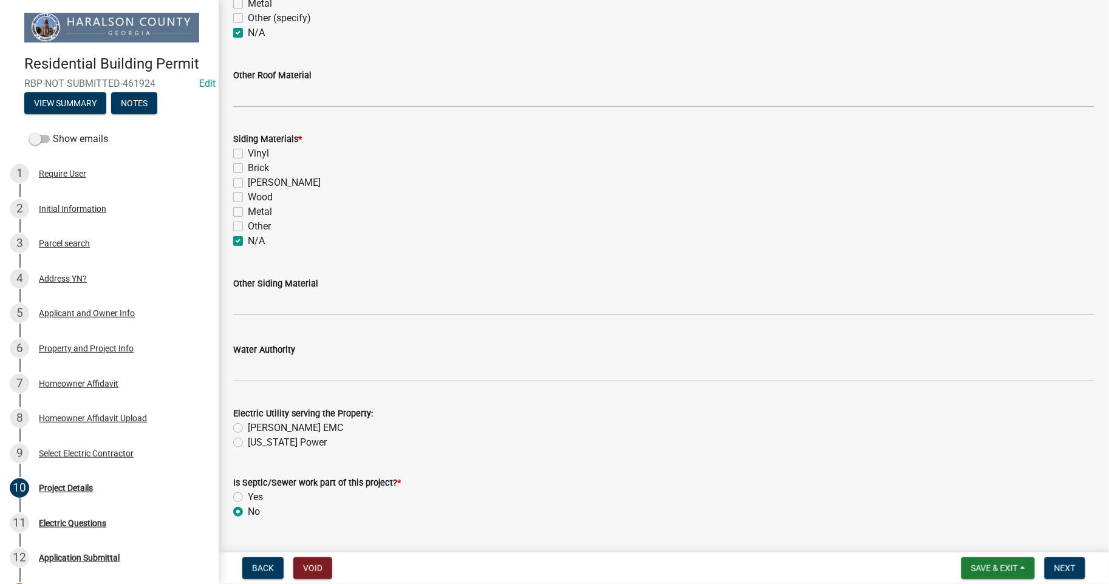
scroll to position [967, 0]
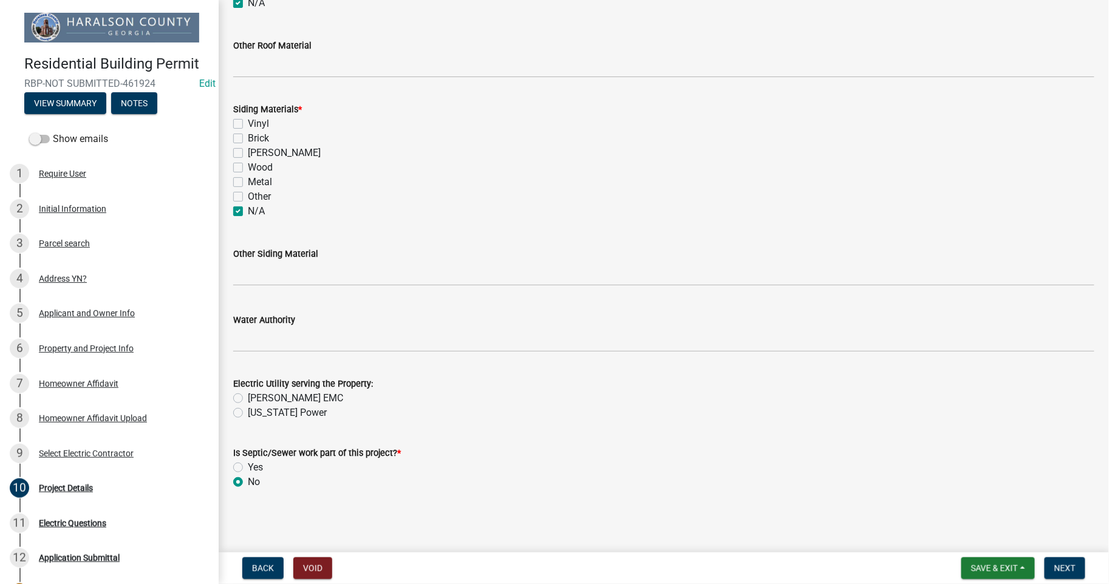
click at [248, 397] on label "[PERSON_NAME] EMC" at bounding box center [295, 398] width 95 height 15
click at [248, 397] on input "[PERSON_NAME] EMC" at bounding box center [252, 395] width 8 height 8
radio input "true"
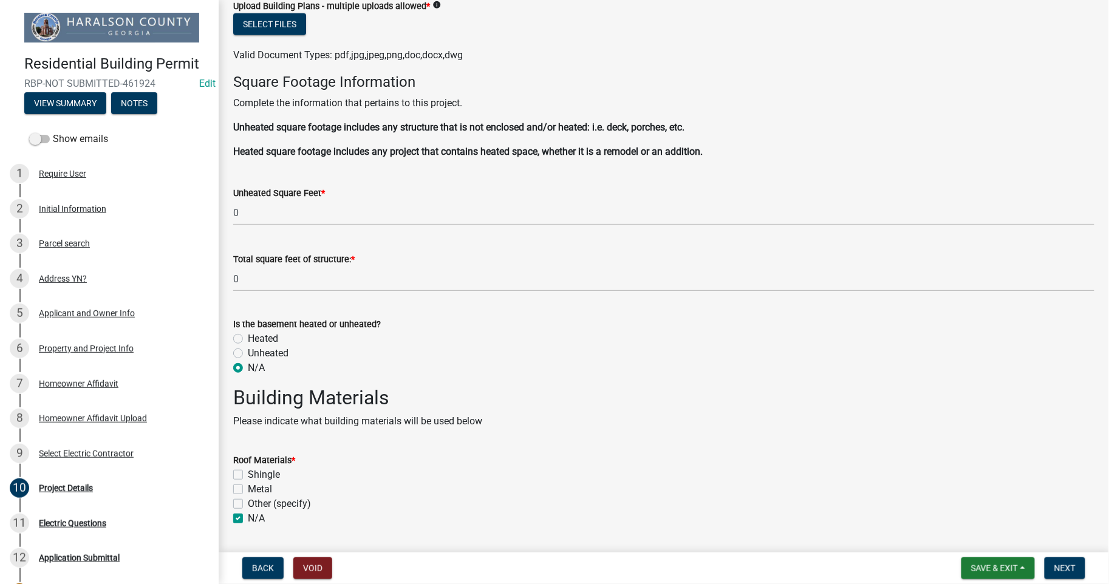
scroll to position [427, 0]
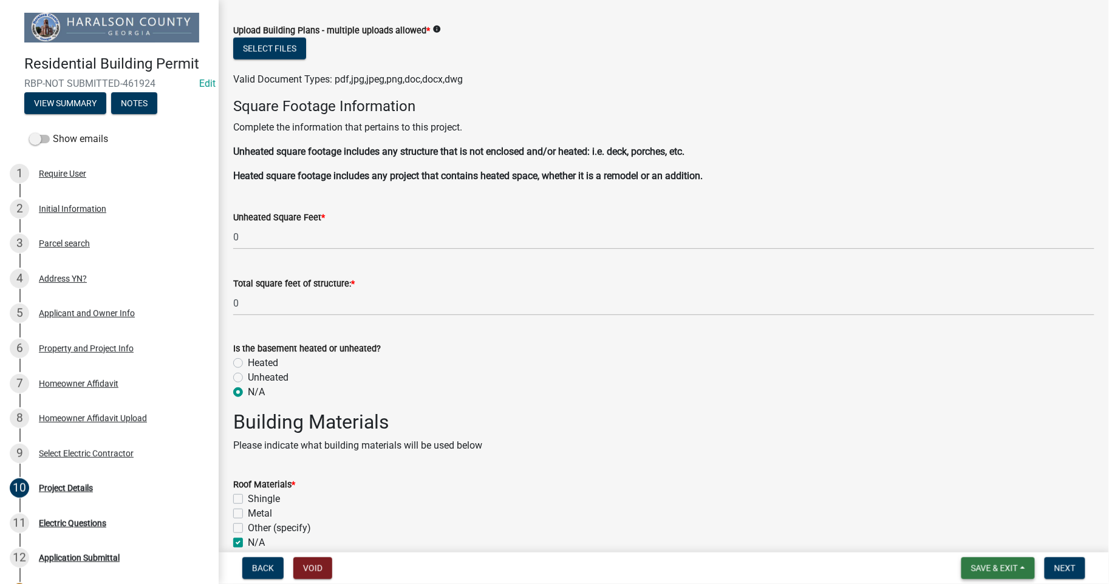
click at [986, 568] on span "Save & Exit" at bounding box center [994, 569] width 47 height 10
click at [975, 537] on button "Save & Exit" at bounding box center [986, 536] width 97 height 29
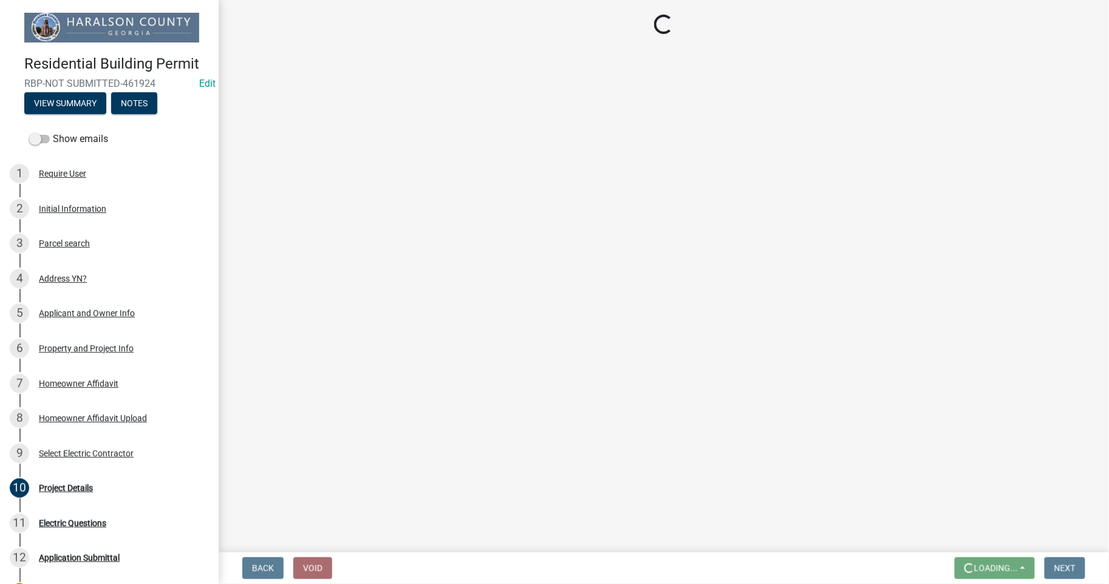
scroll to position [0, 0]
